Goal: Use online tool/utility: Utilize a website feature to perform a specific function

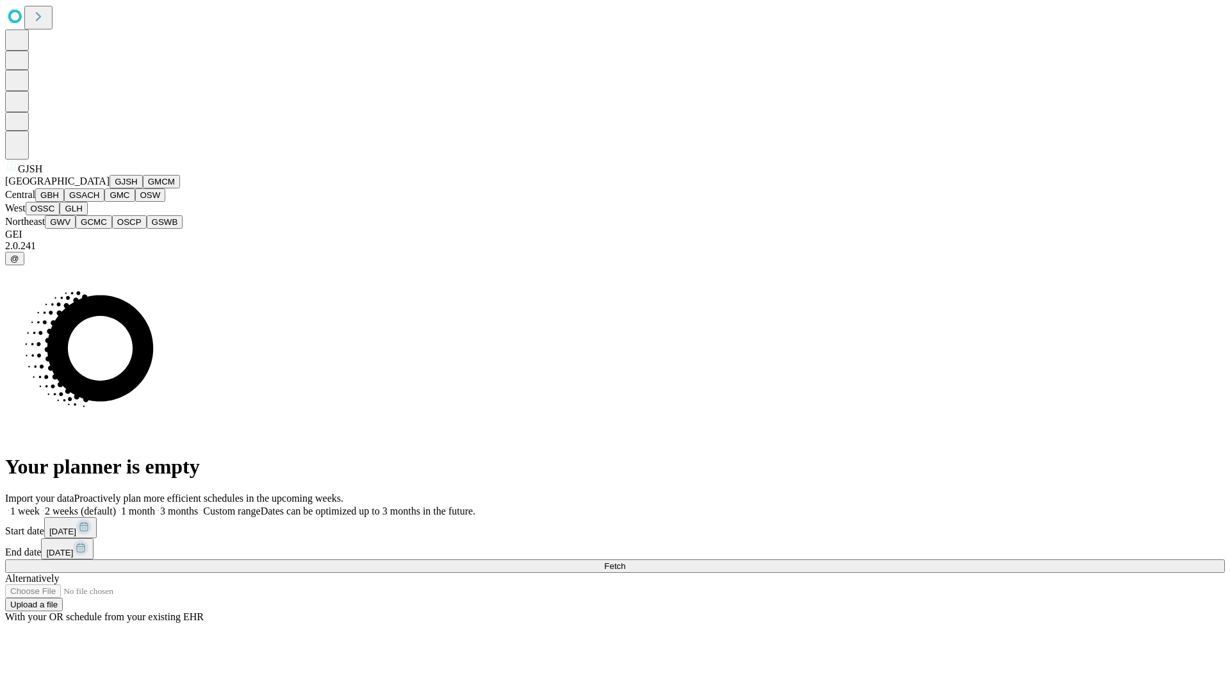
click at [110, 188] on button "GJSH" at bounding box center [126, 181] width 33 height 13
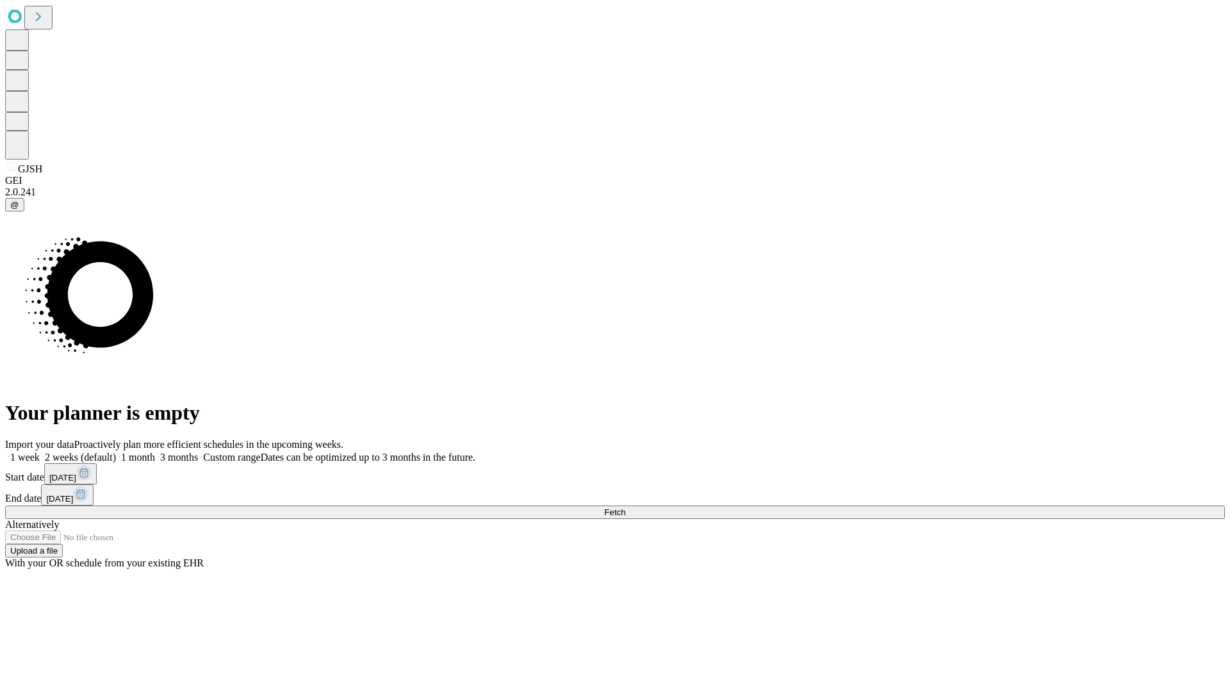
click at [155, 451] on label "1 month" at bounding box center [135, 456] width 39 height 11
click at [625, 507] on span "Fetch" at bounding box center [614, 512] width 21 height 10
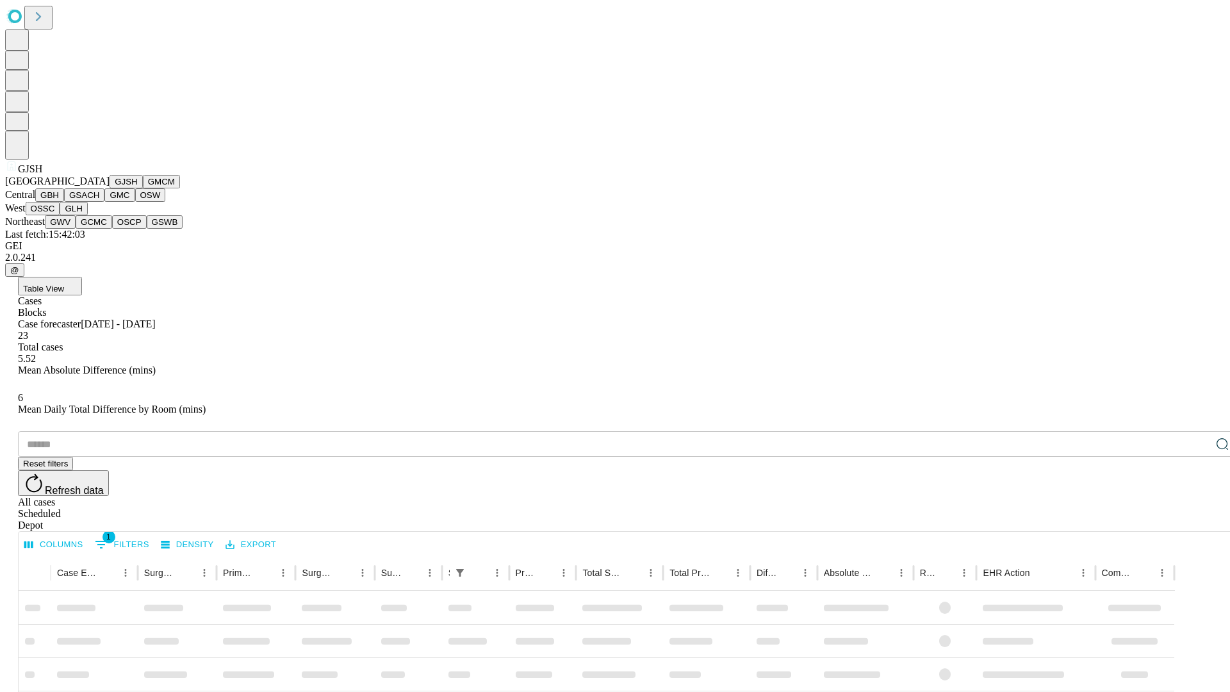
click at [143, 188] on button "GMCM" at bounding box center [161, 181] width 37 height 13
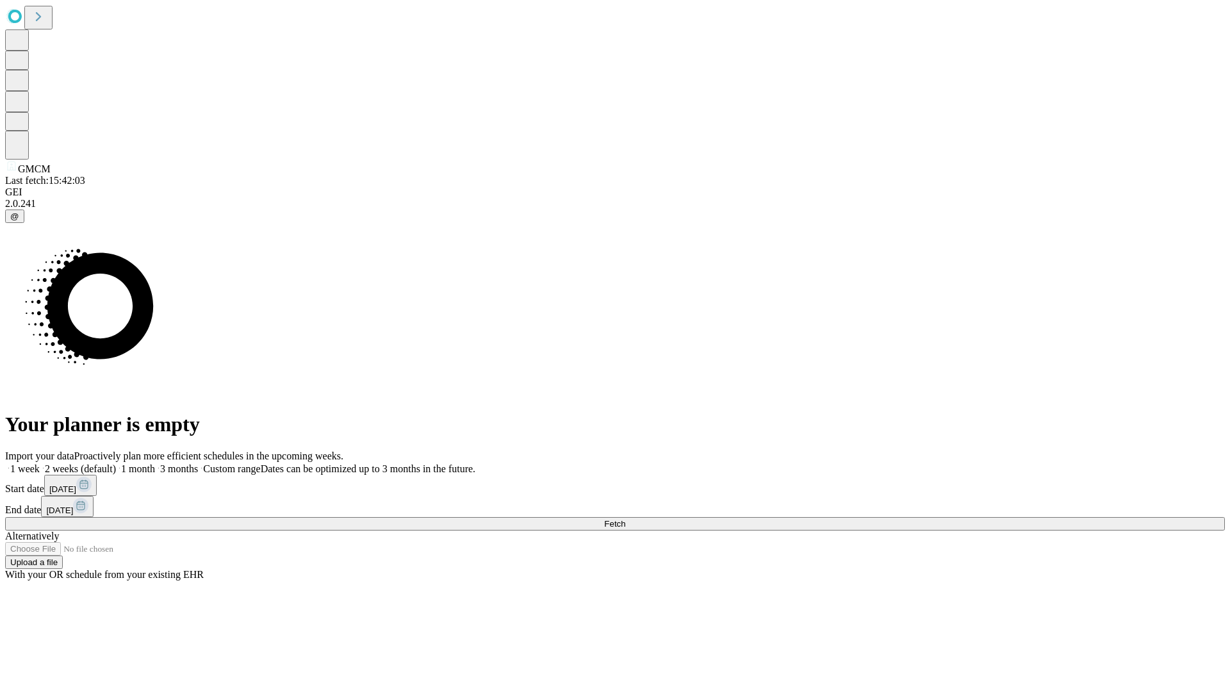
click at [155, 463] on label "1 month" at bounding box center [135, 468] width 39 height 11
click at [625, 519] on span "Fetch" at bounding box center [614, 524] width 21 height 10
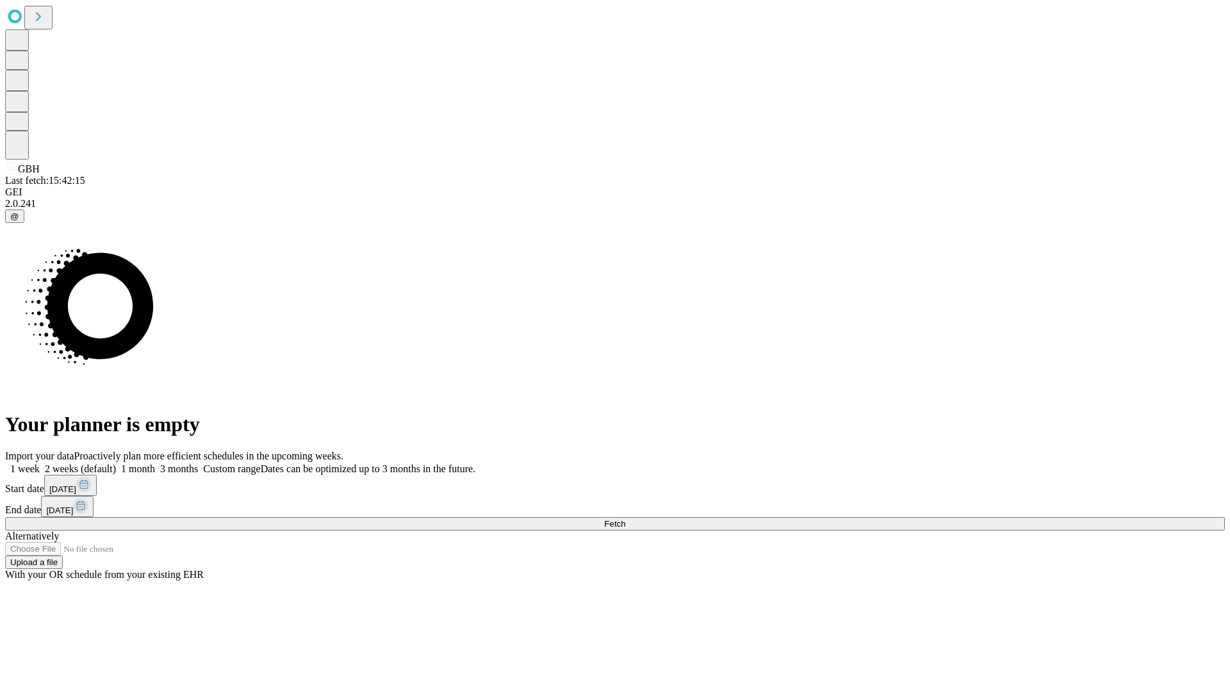
click at [625, 519] on span "Fetch" at bounding box center [614, 524] width 21 height 10
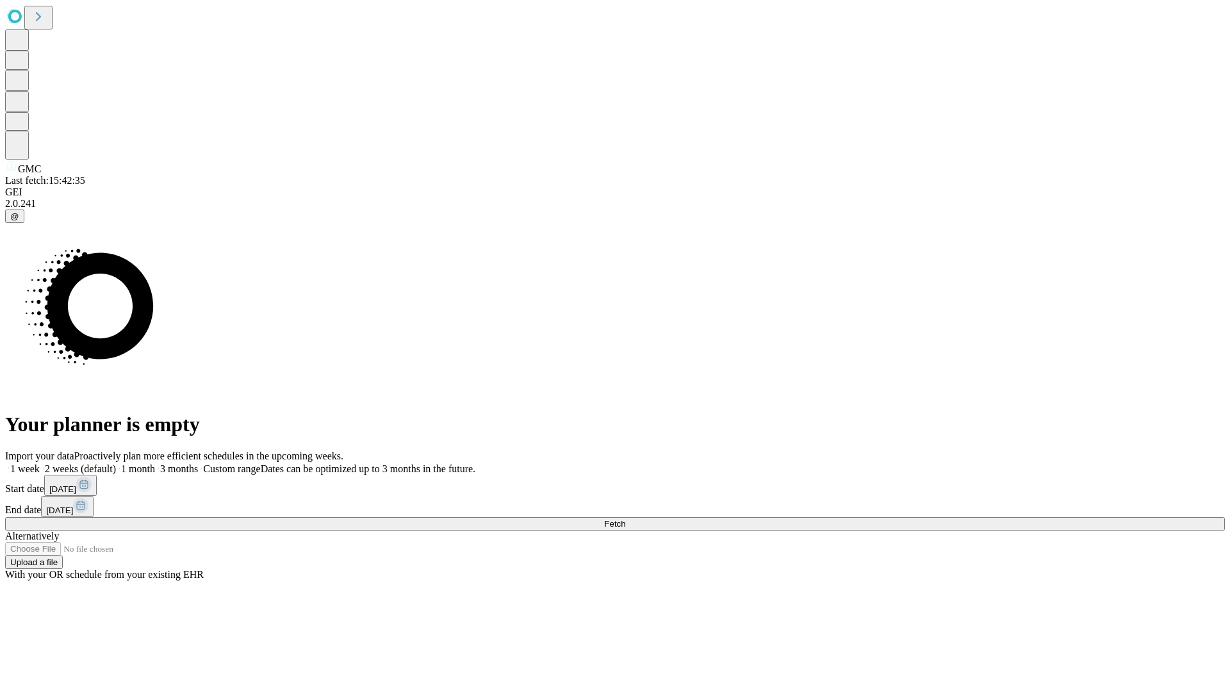
click at [155, 463] on label "1 month" at bounding box center [135, 468] width 39 height 11
click at [625, 519] on span "Fetch" at bounding box center [614, 524] width 21 height 10
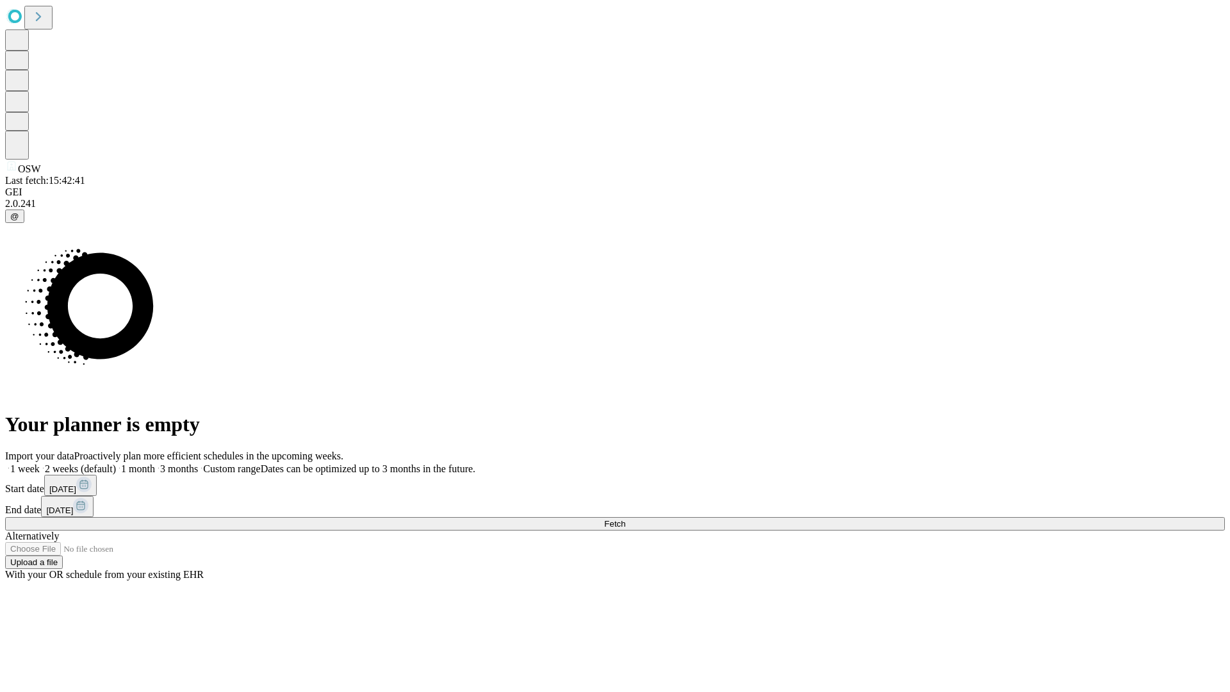
click at [155, 463] on label "1 month" at bounding box center [135, 468] width 39 height 11
click at [625, 519] on span "Fetch" at bounding box center [614, 524] width 21 height 10
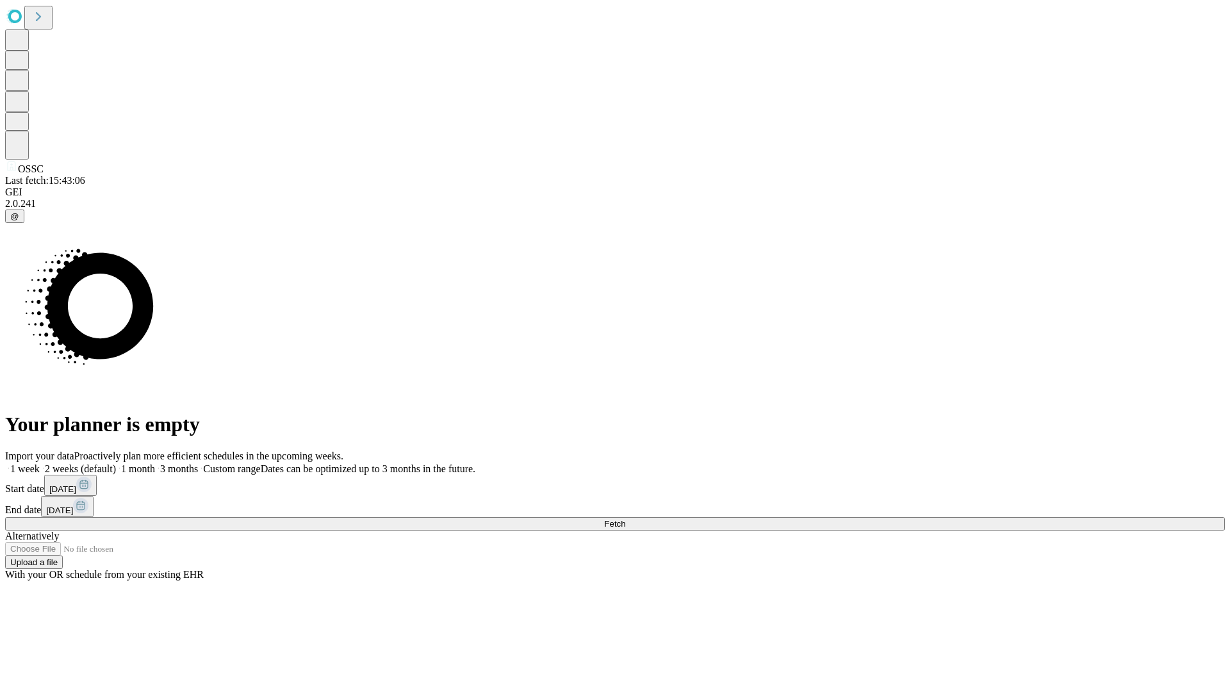
click at [155, 463] on label "1 month" at bounding box center [135, 468] width 39 height 11
click at [625, 519] on span "Fetch" at bounding box center [614, 524] width 21 height 10
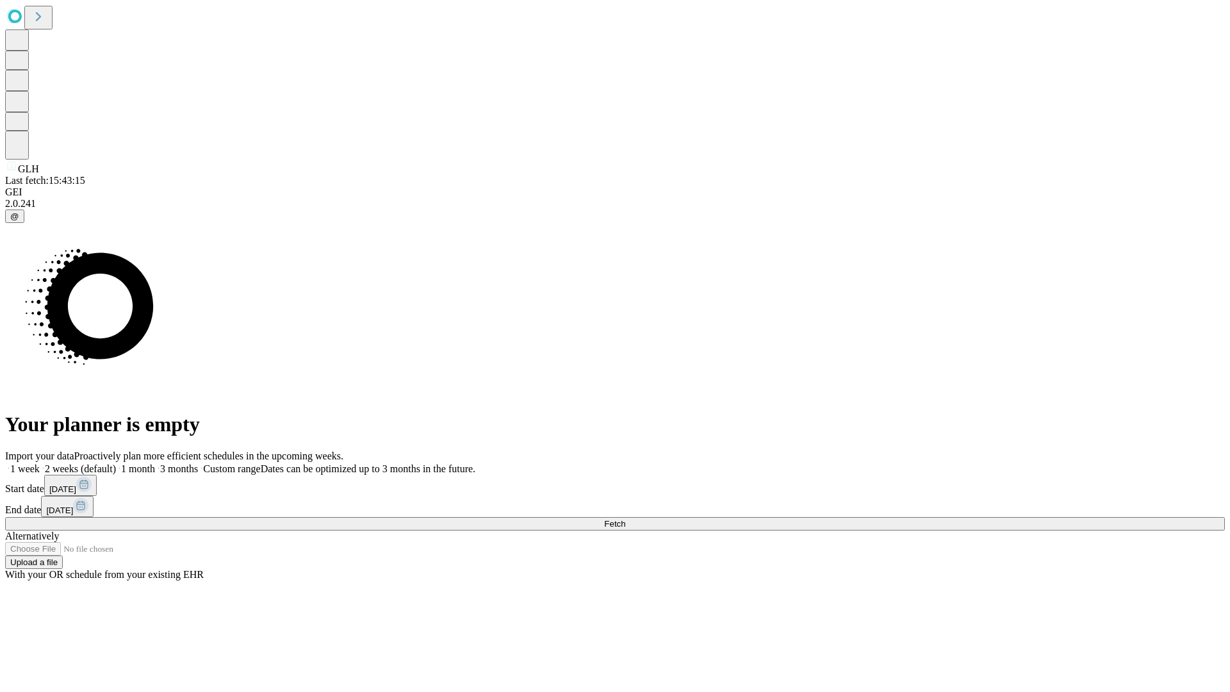
click at [155, 463] on label "1 month" at bounding box center [135, 468] width 39 height 11
click at [625, 519] on span "Fetch" at bounding box center [614, 524] width 21 height 10
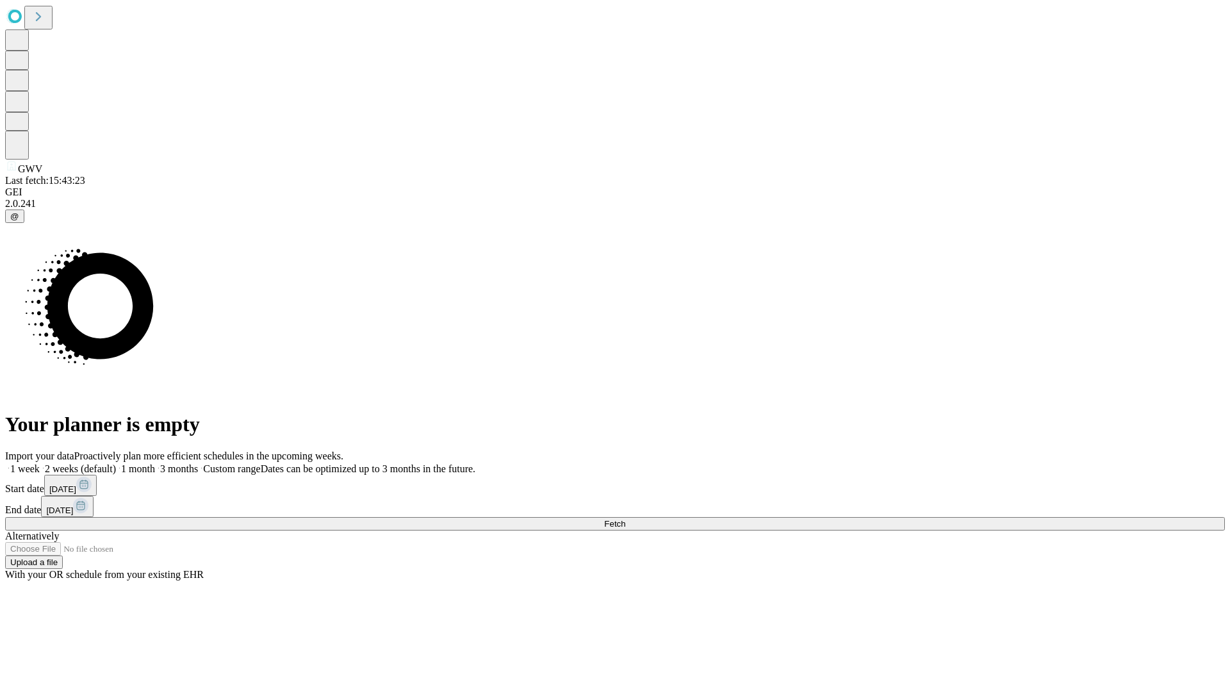
click at [625, 519] on span "Fetch" at bounding box center [614, 524] width 21 height 10
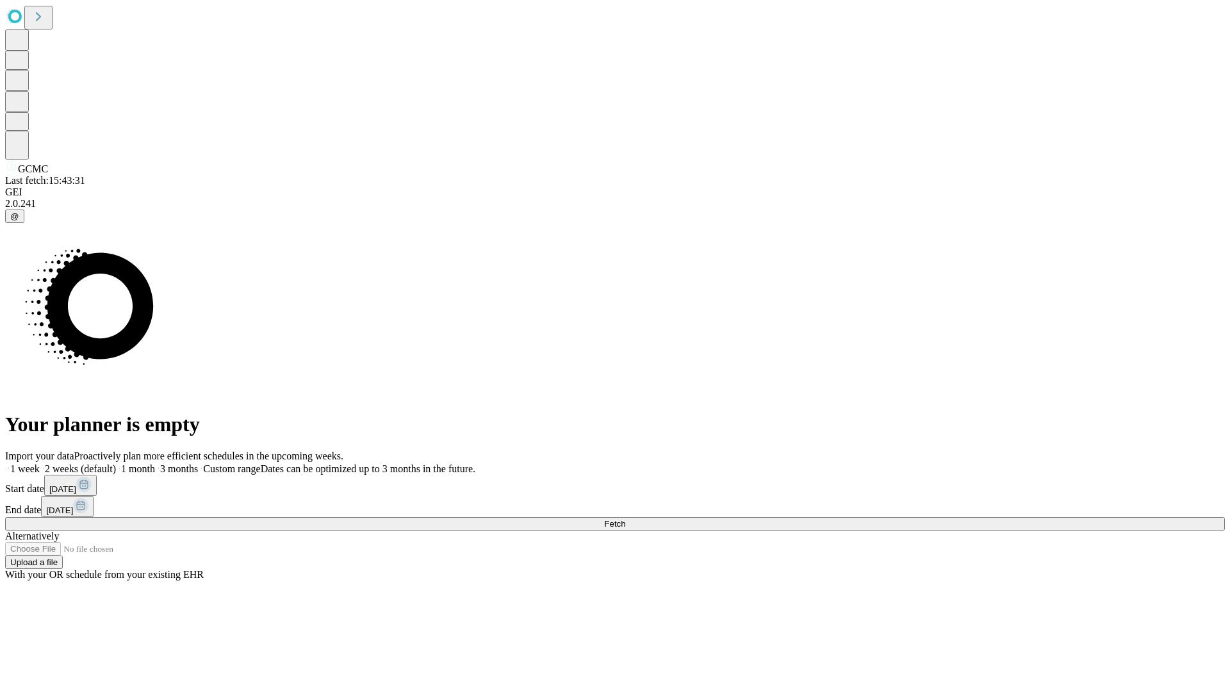
click at [155, 463] on label "1 month" at bounding box center [135, 468] width 39 height 11
click at [625, 519] on span "Fetch" at bounding box center [614, 524] width 21 height 10
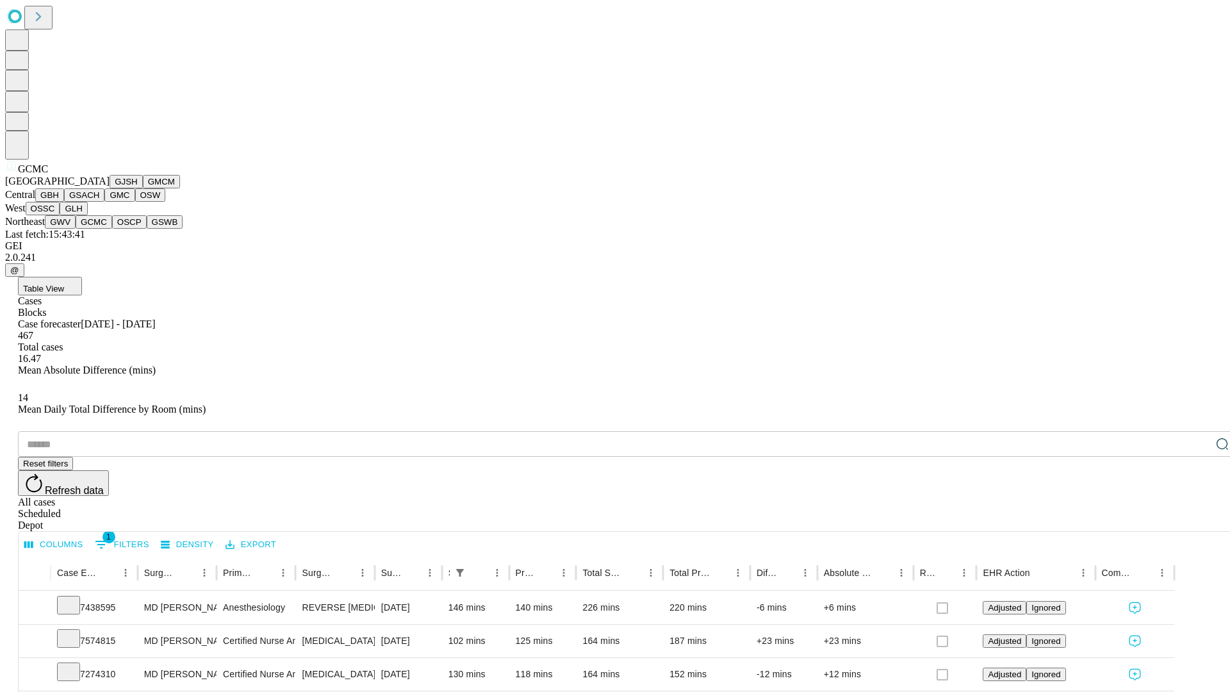
click at [112, 229] on button "OSCP" at bounding box center [129, 221] width 35 height 13
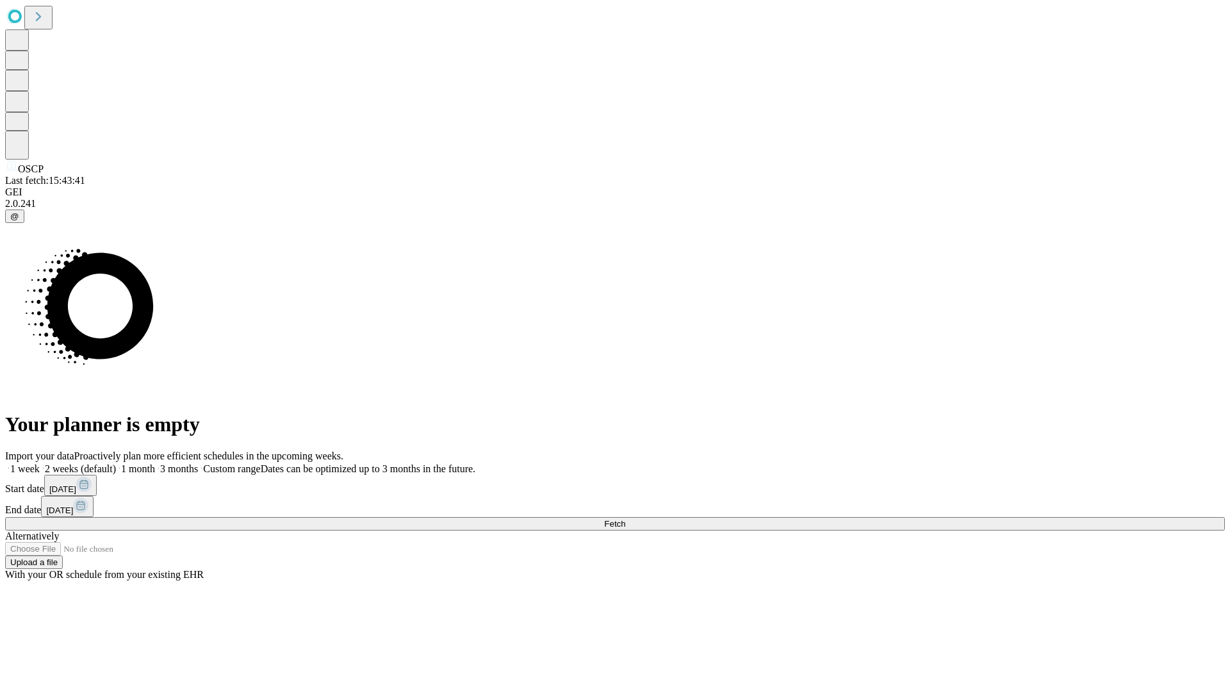
click at [155, 463] on label "1 month" at bounding box center [135, 468] width 39 height 11
click at [625, 519] on span "Fetch" at bounding box center [614, 524] width 21 height 10
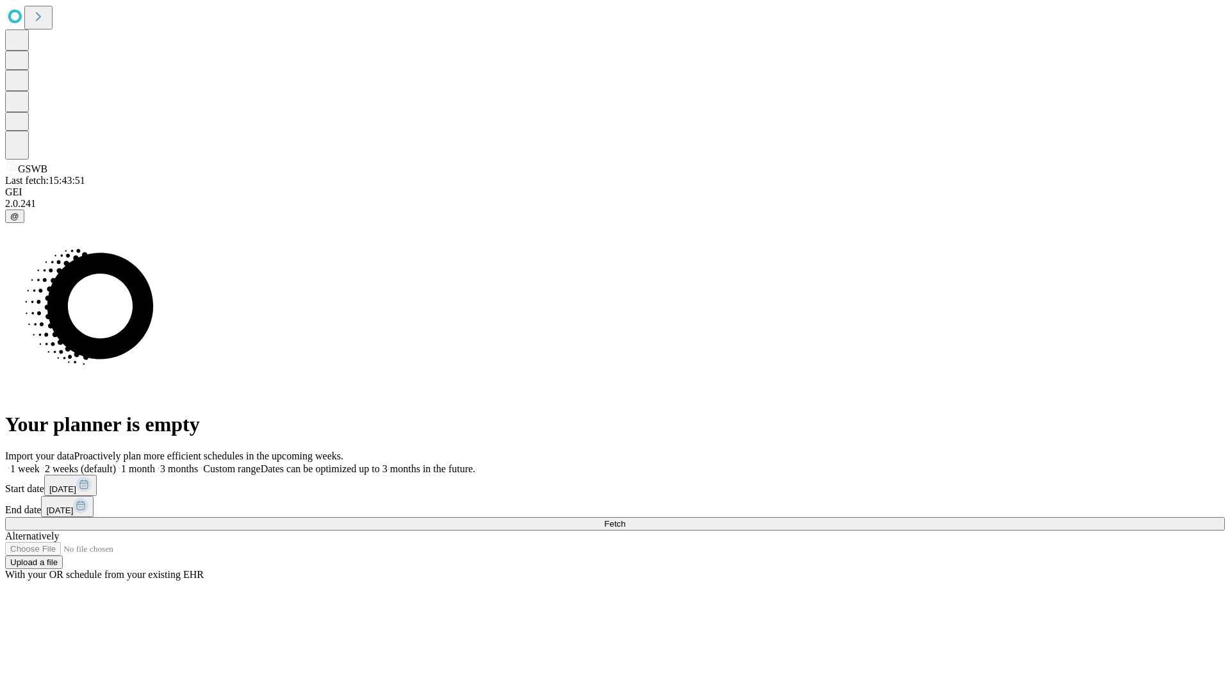
click at [155, 463] on label "1 month" at bounding box center [135, 468] width 39 height 11
click at [625, 519] on span "Fetch" at bounding box center [614, 524] width 21 height 10
